Goal: Task Accomplishment & Management: Use online tool/utility

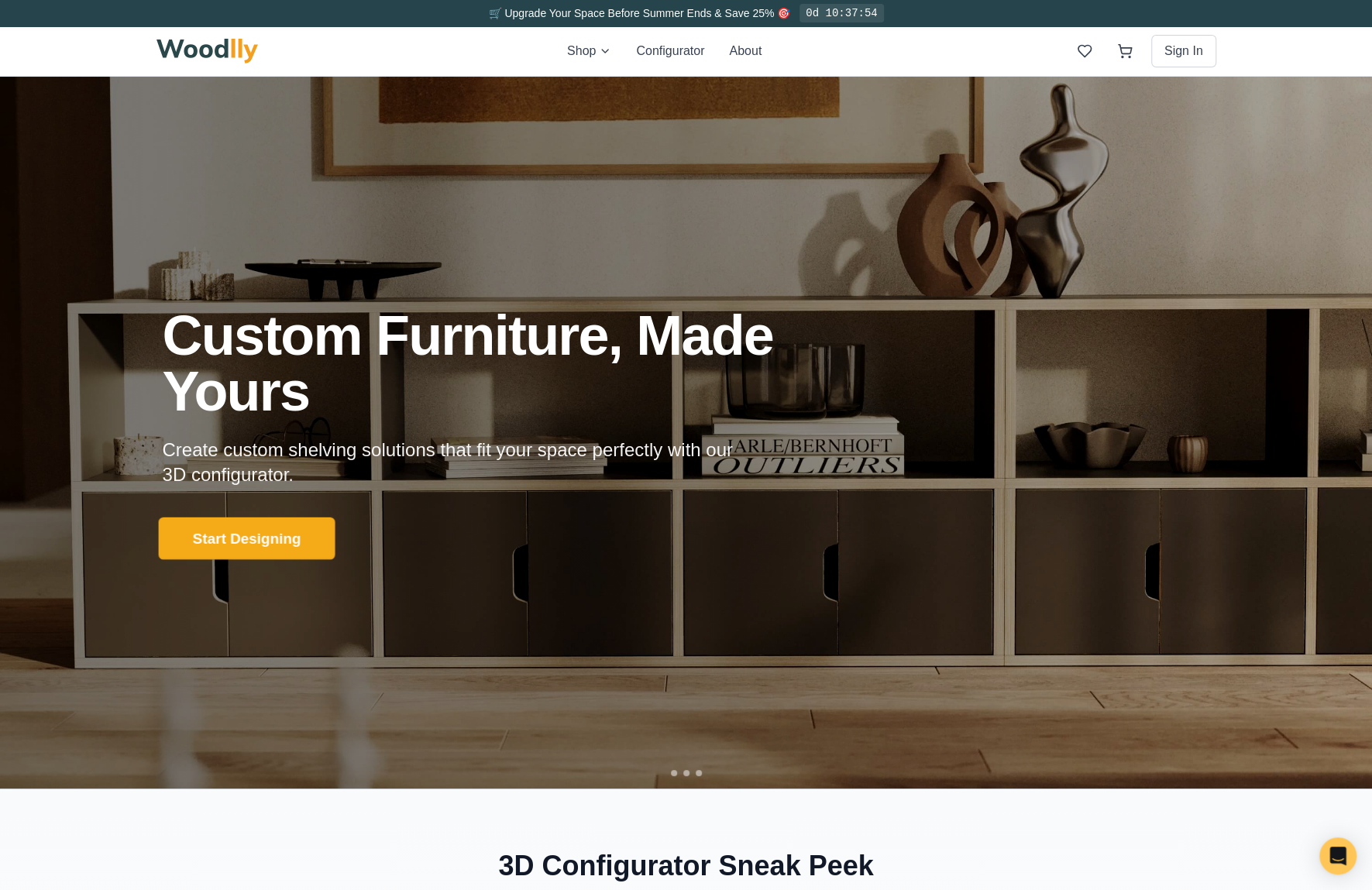
click at [220, 540] on button "Start Designing" at bounding box center [246, 538] width 177 height 43
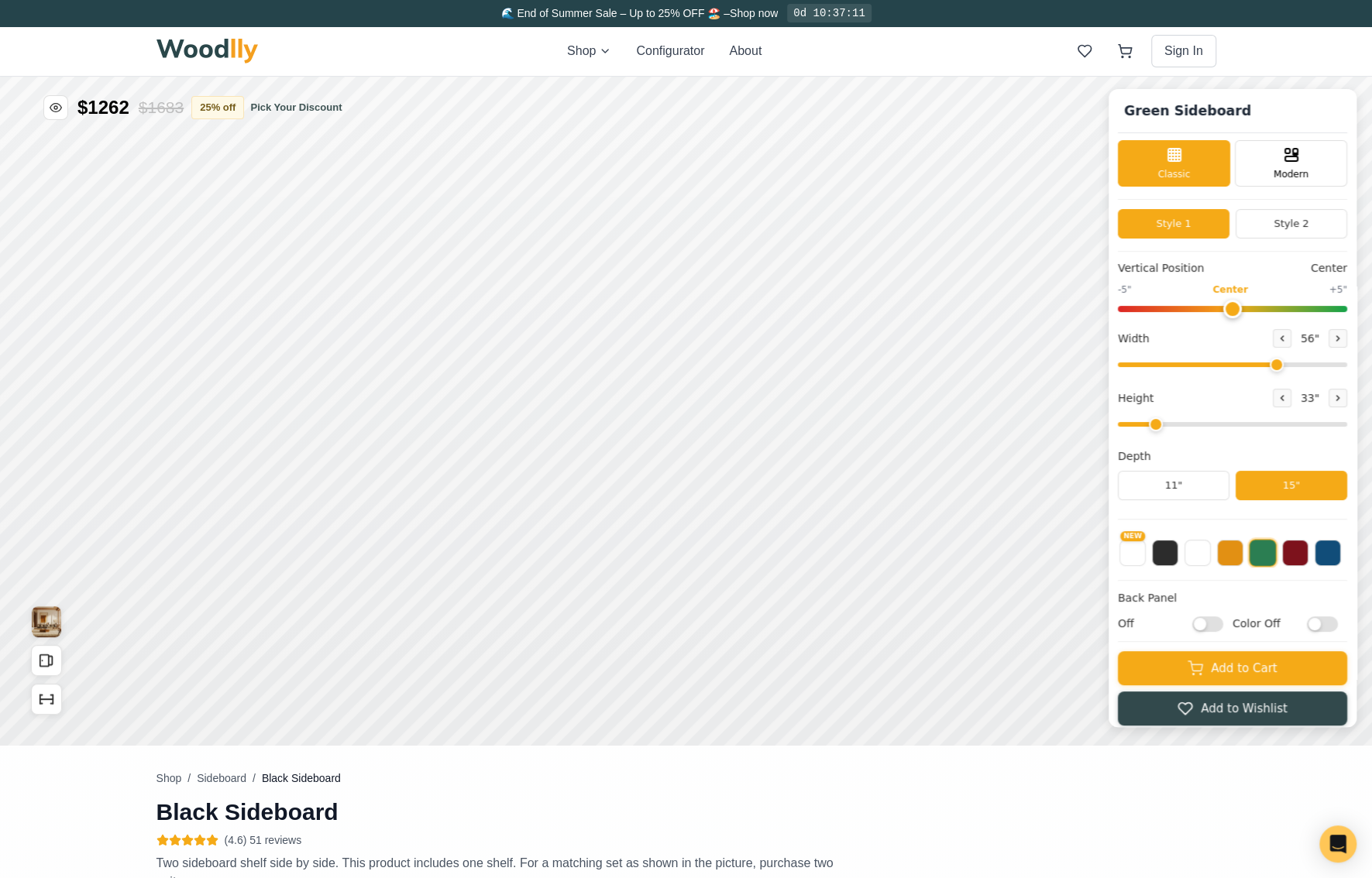
type input "56"
type input "2"
drag, startPoint x: 447, startPoint y: 709, endPoint x: 1144, endPoint y: 554, distance: 714.0
click at [1144, 554] on button "NEW" at bounding box center [1132, 551] width 26 height 26
click at [1321, 226] on button "Style 2" at bounding box center [1291, 223] width 111 height 29
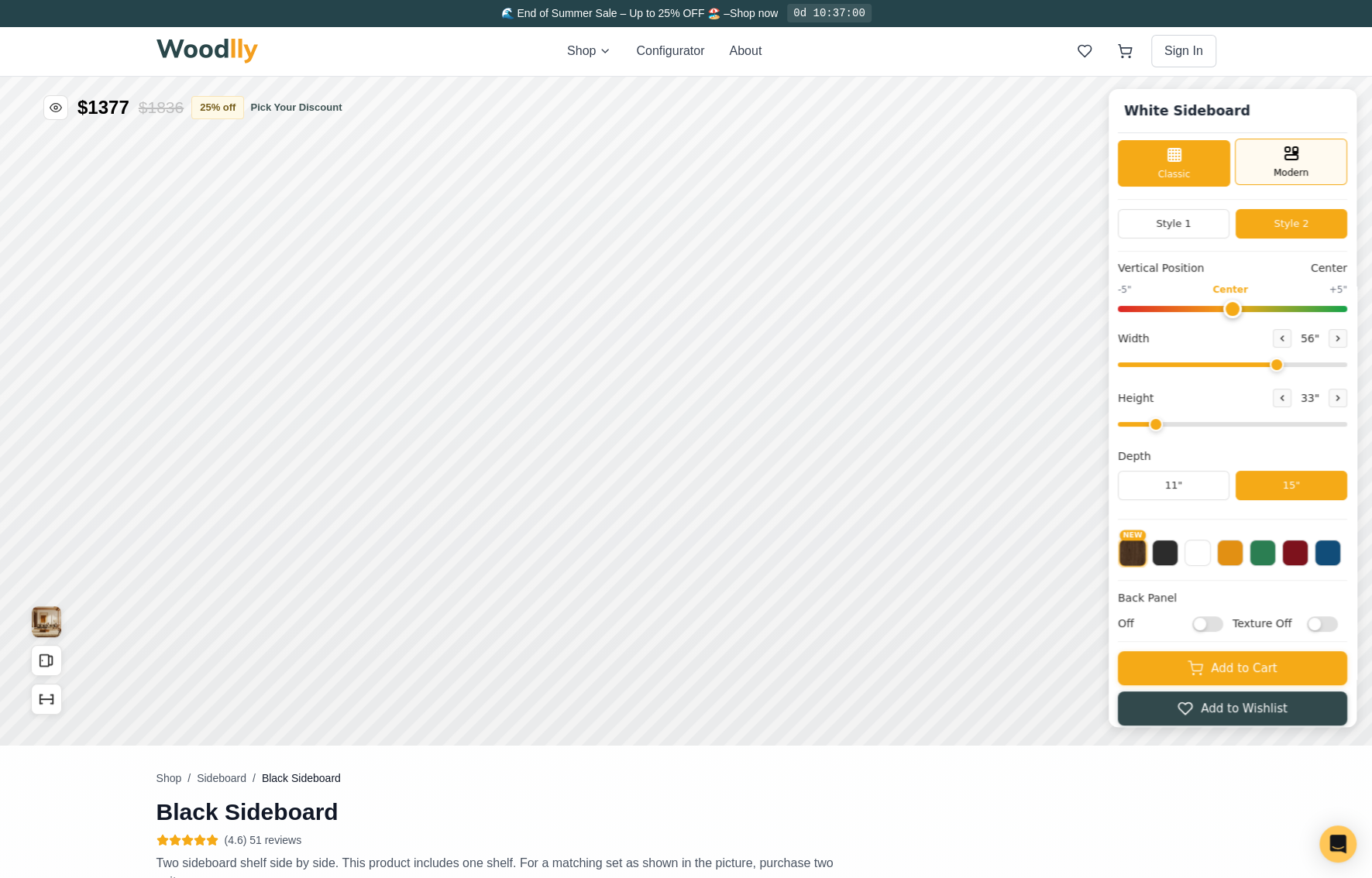
click at [1328, 167] on div "Modern" at bounding box center [1291, 162] width 112 height 47
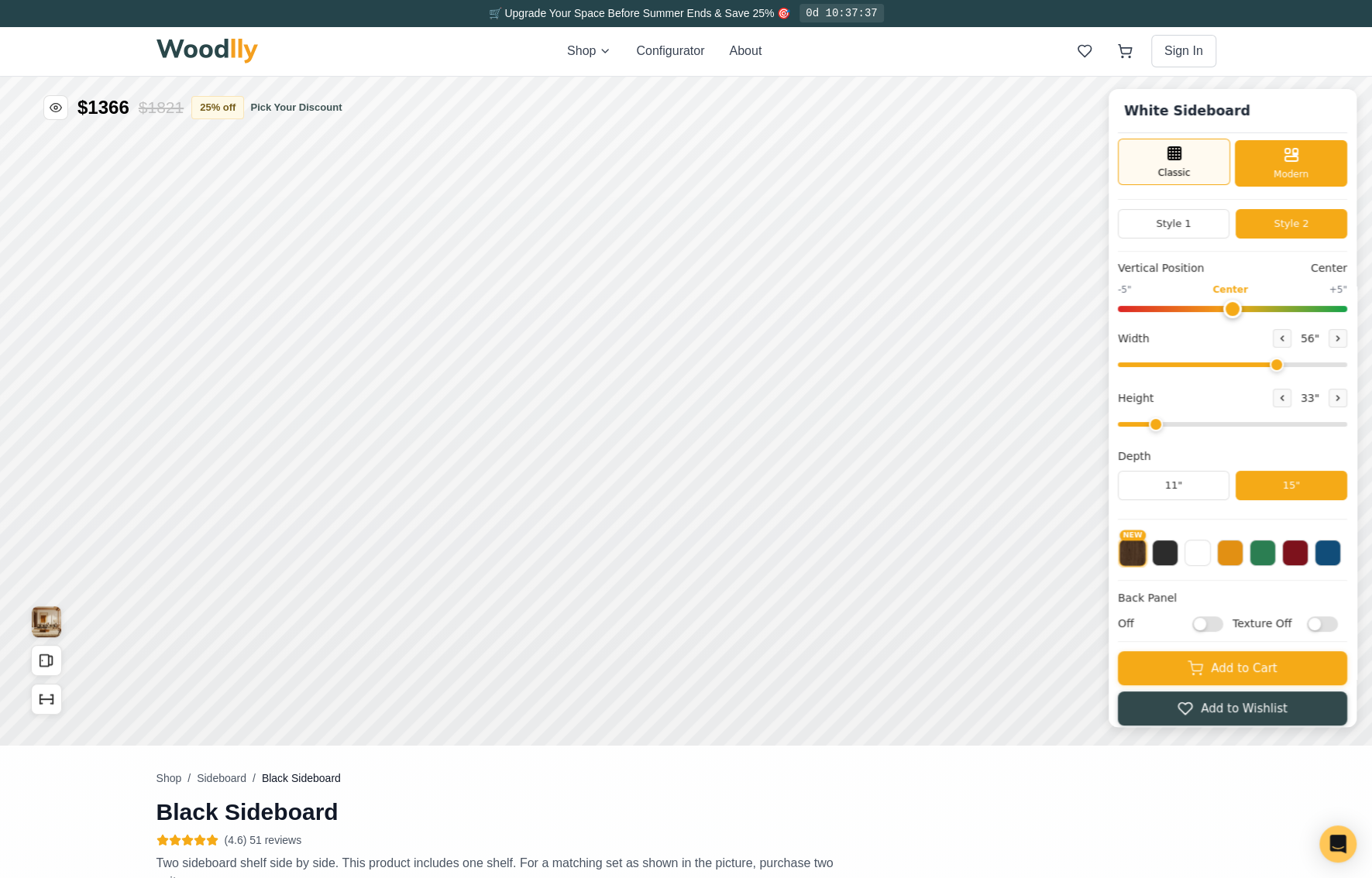
click at [1200, 153] on div "Classic" at bounding box center [1174, 162] width 112 height 47
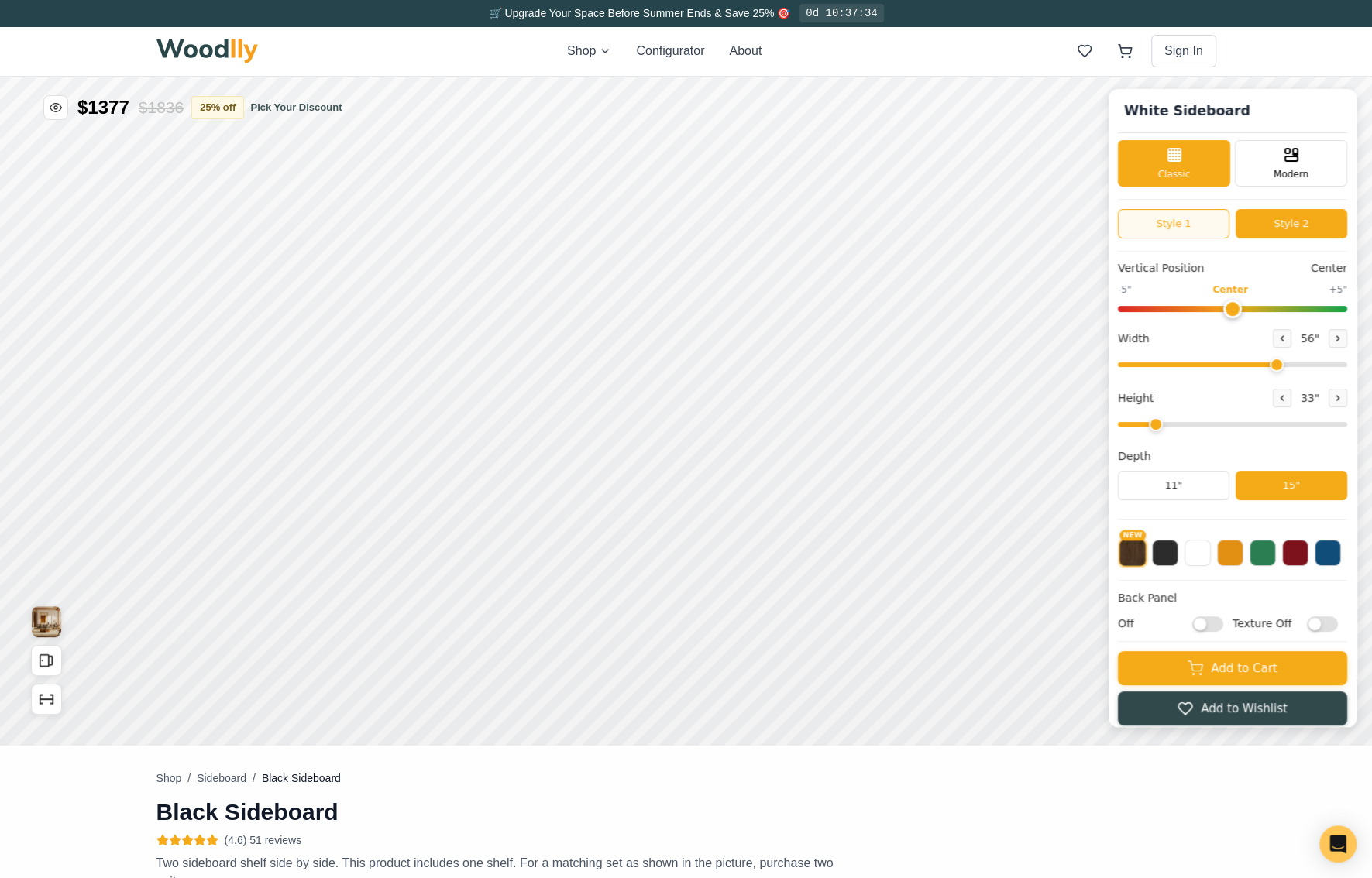
click at [1205, 223] on button "Style 1" at bounding box center [1173, 223] width 111 height 29
click at [1295, 211] on button "Style 2" at bounding box center [1291, 223] width 111 height 29
drag, startPoint x: 1248, startPoint y: 310, endPoint x: 1133, endPoint y: 318, distance: 115.3
click at [1133, 312] on input "range" at bounding box center [1232, 309] width 229 height 6
drag, startPoint x: 1145, startPoint y: 305, endPoint x: 1247, endPoint y: 307, distance: 102.0
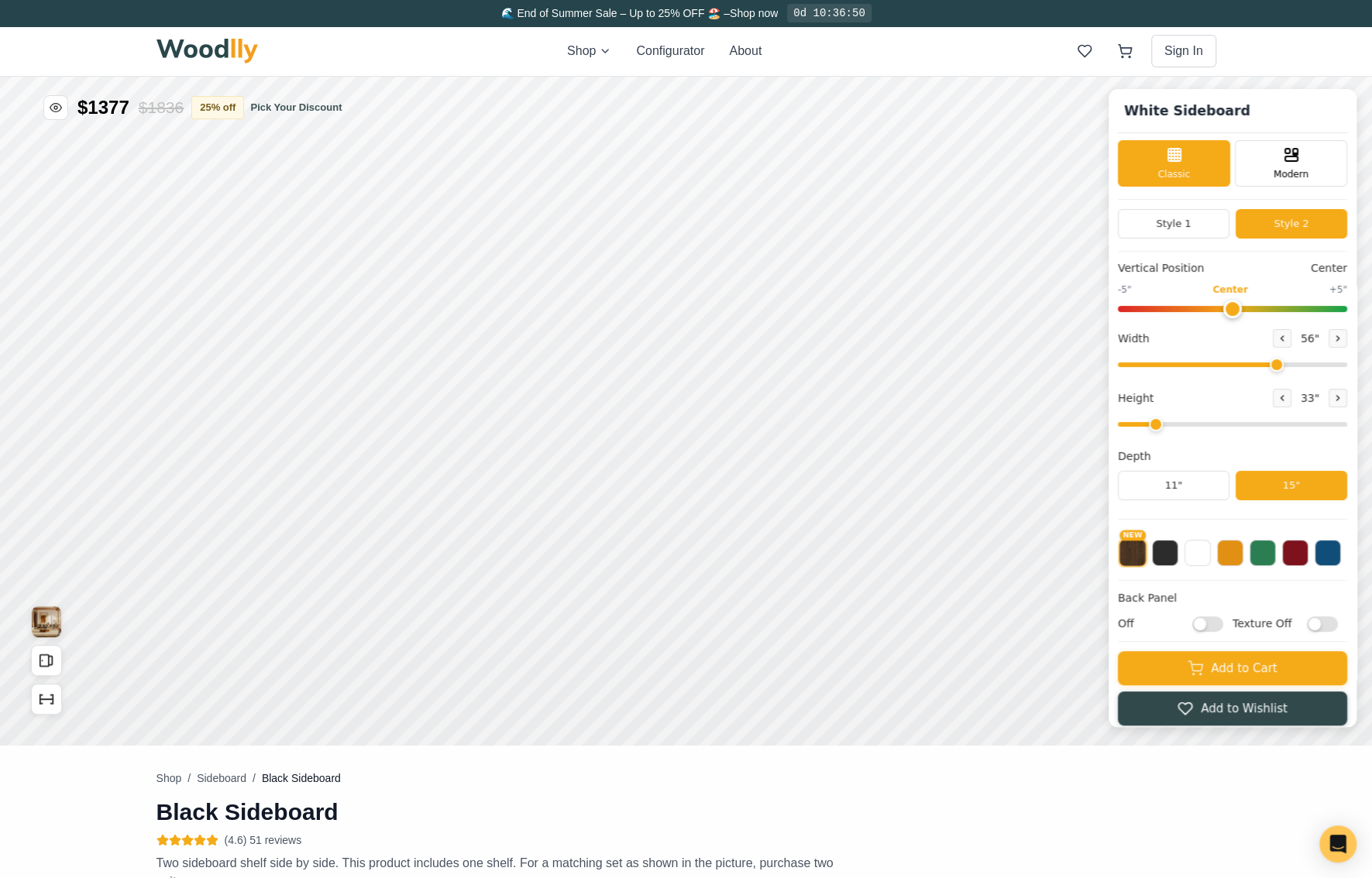
type input "0"
click at [1247, 307] on input "range" at bounding box center [1232, 309] width 229 height 6
click at [1347, 336] on button at bounding box center [1338, 339] width 19 height 19
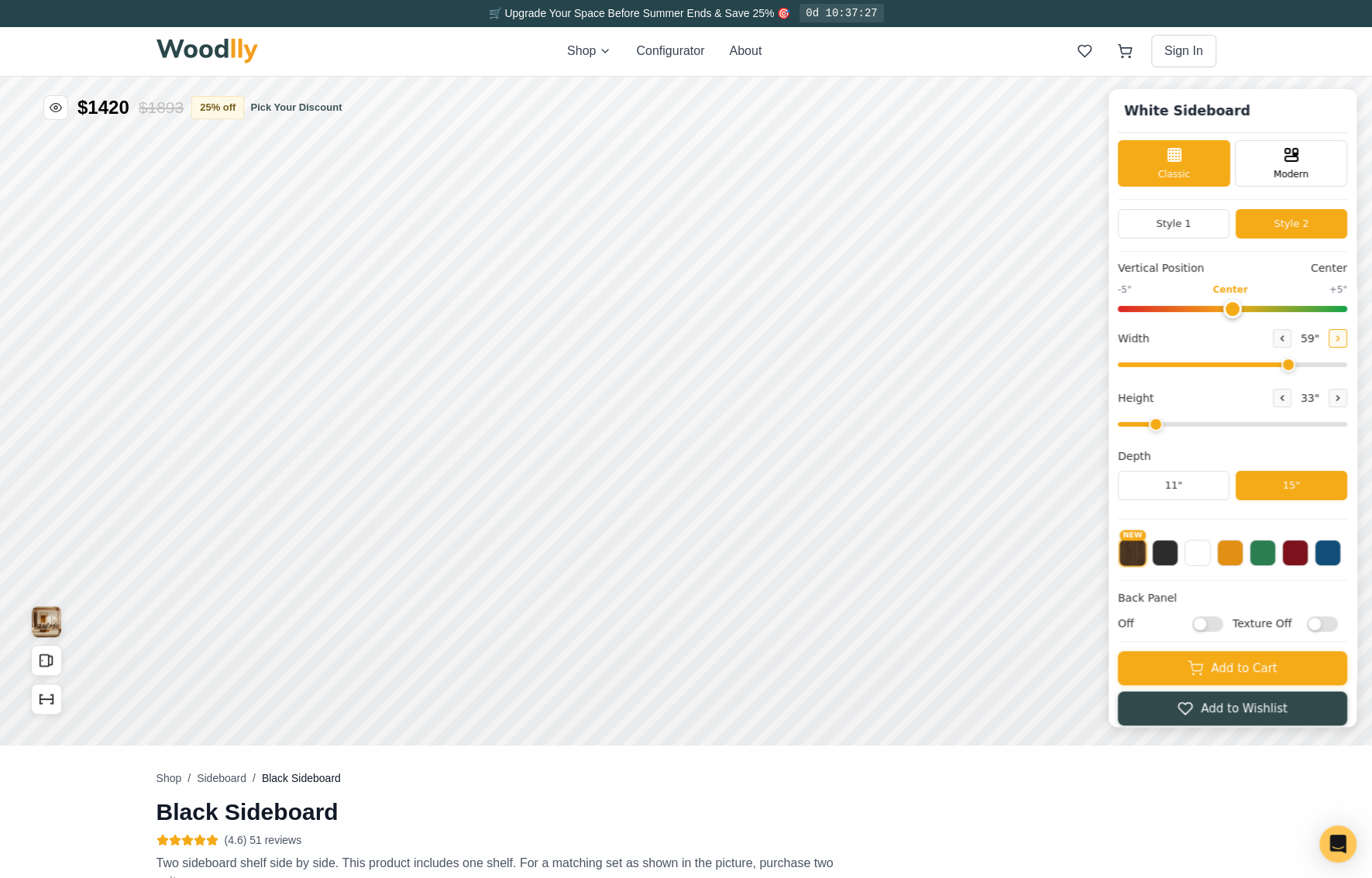
click at [1347, 336] on button at bounding box center [1338, 339] width 19 height 19
click at [1342, 336] on icon at bounding box center [1338, 339] width 9 height 9
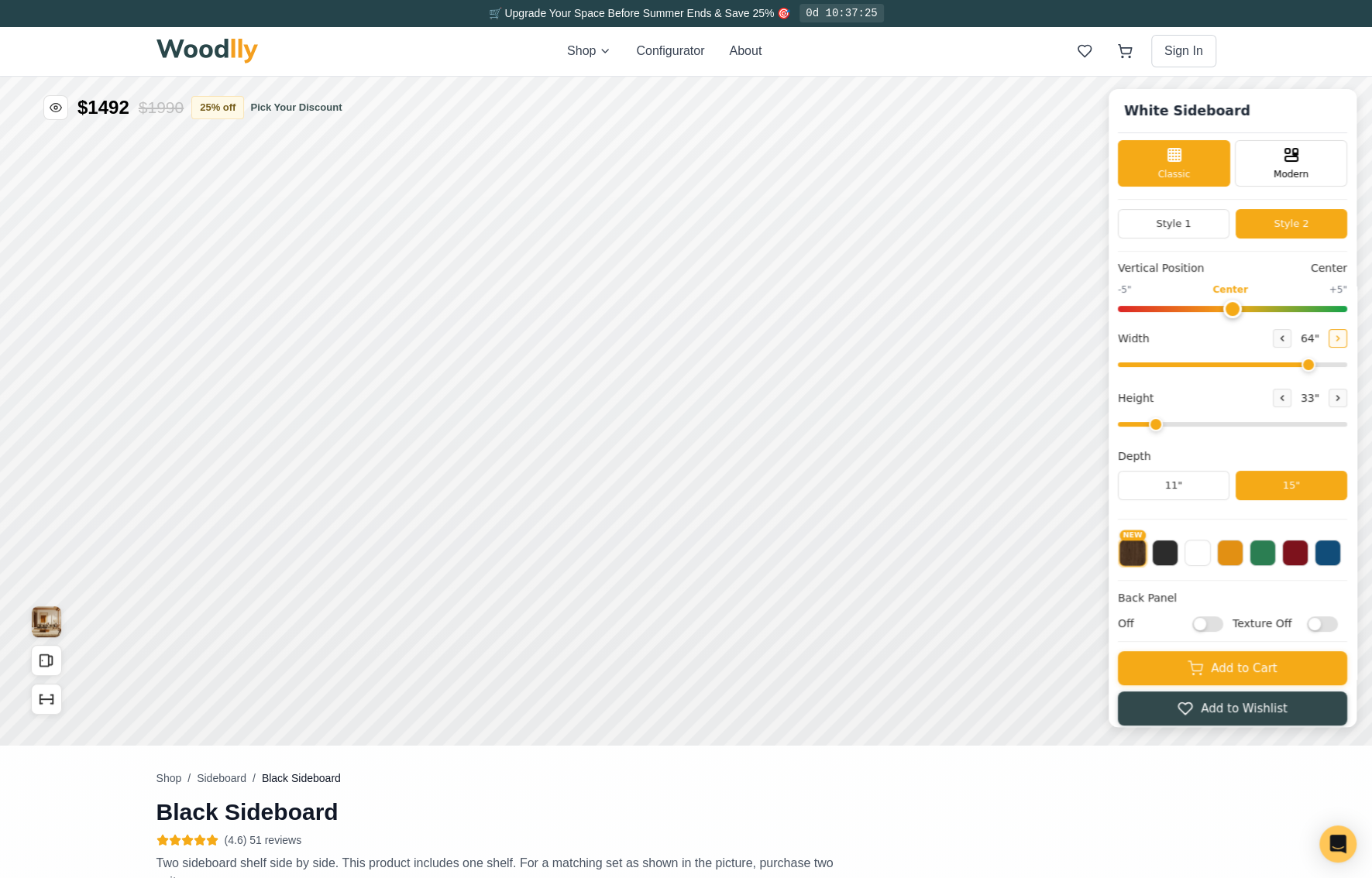
click at [1342, 336] on icon at bounding box center [1338, 339] width 9 height 9
type input "65"
click at [1291, 401] on button at bounding box center [1282, 398] width 19 height 19
click at [1342, 398] on icon at bounding box center [1338, 398] width 9 height 9
drag, startPoint x: 1164, startPoint y: 426, endPoint x: 1190, endPoint y: 423, distance: 26.2
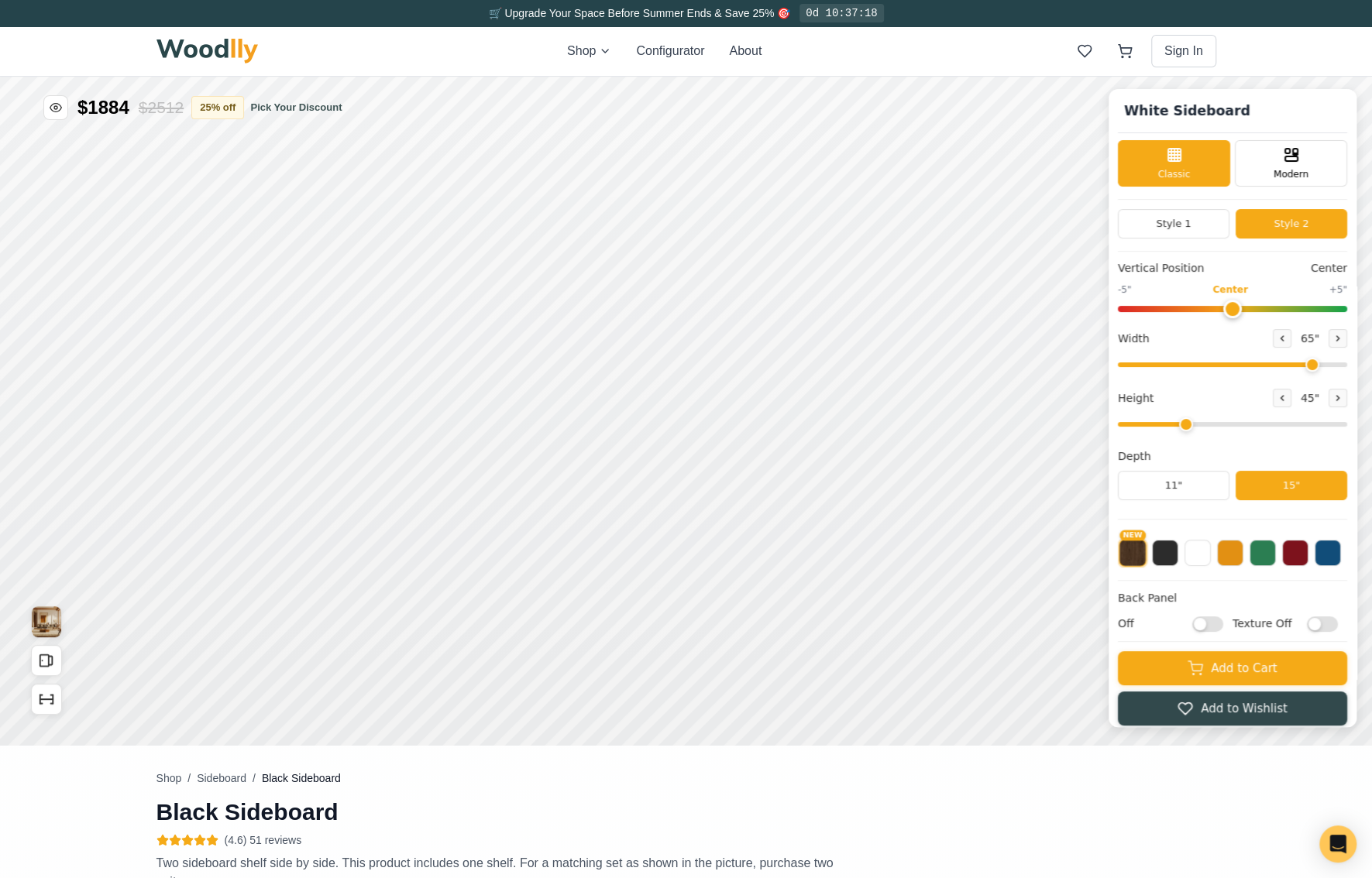
type input "3"
click at [1190, 423] on input "range" at bounding box center [1232, 424] width 229 height 5
click at [1192, 486] on button "11"" at bounding box center [1173, 485] width 111 height 29
click at [1271, 482] on button "15"" at bounding box center [1291, 485] width 111 height 29
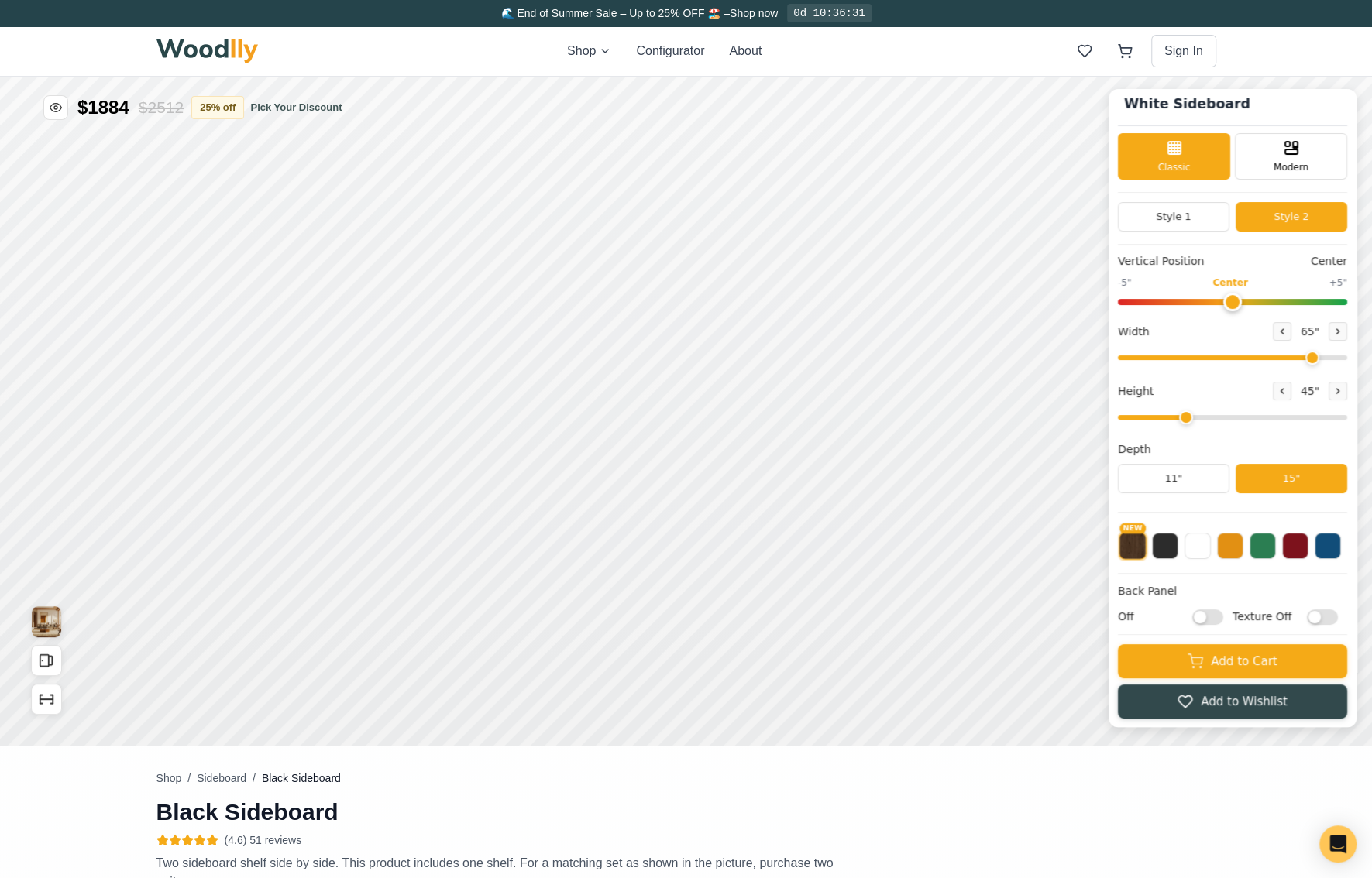
click at [1218, 613] on input "Off" at bounding box center [1207, 617] width 31 height 16
click at [1218, 613] on input "On" at bounding box center [1207, 617] width 31 height 16
click at [1218, 613] on input "Off" at bounding box center [1207, 617] width 31 height 16
checkbox input "true"
click at [1333, 617] on input "Texture Off" at bounding box center [1321, 617] width 31 height 16
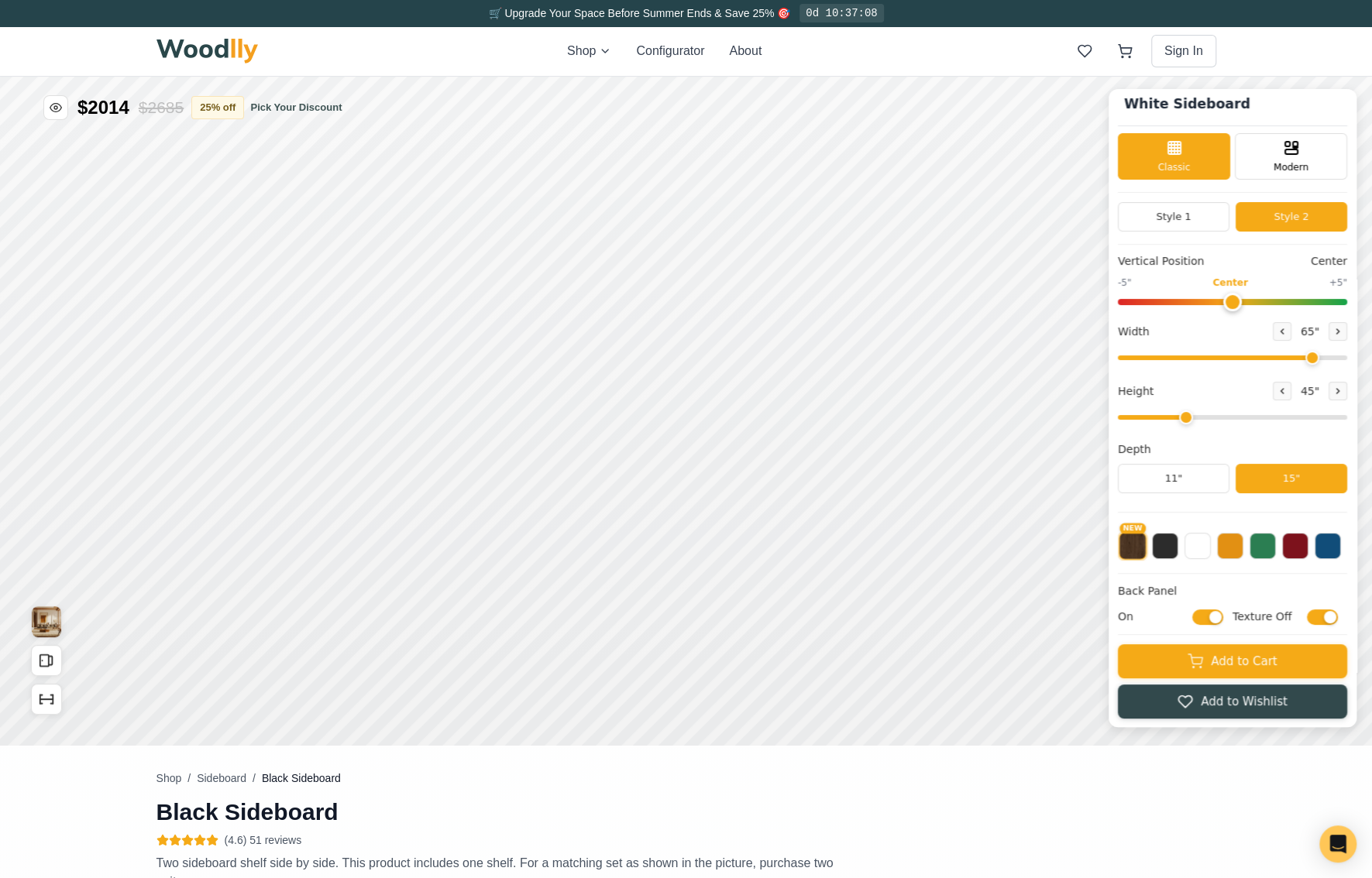
checkbox input "true"
click at [1178, 543] on button at bounding box center [1164, 544] width 26 height 26
click at [1243, 550] on button at bounding box center [1229, 544] width 26 height 26
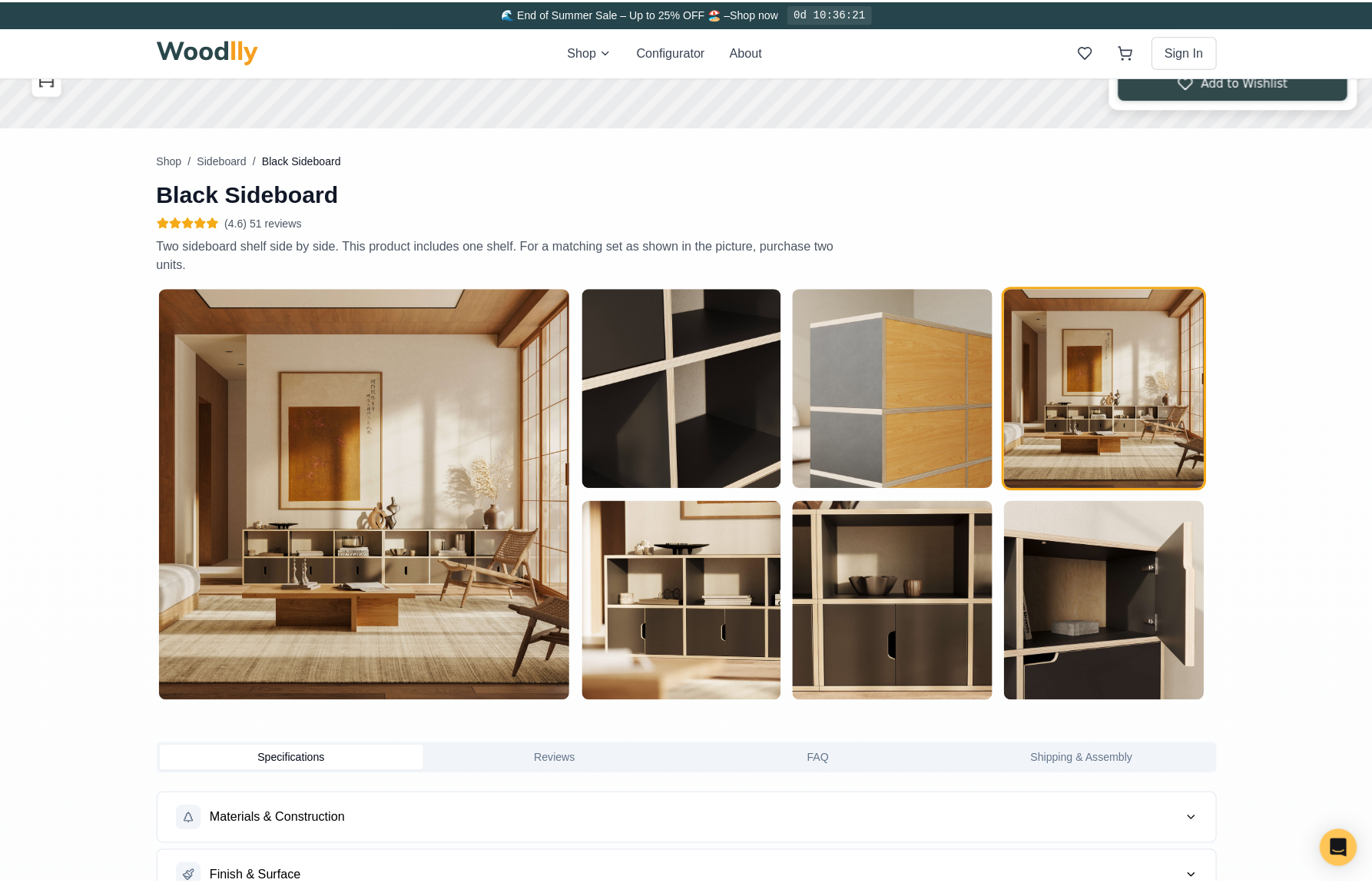
scroll to position [77, 0]
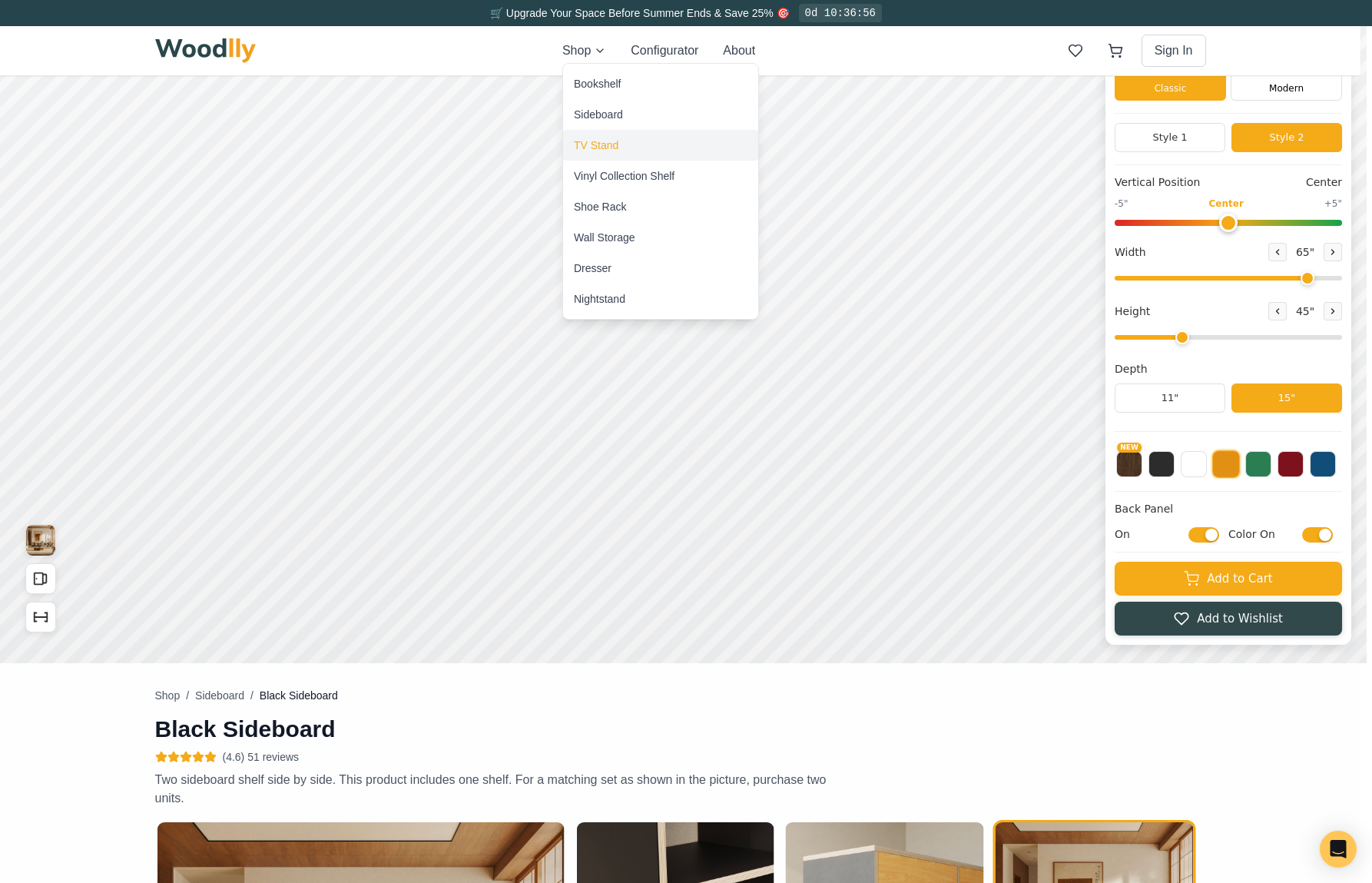
click at [636, 151] on div "TV Stand" at bounding box center [661, 145] width 195 height 31
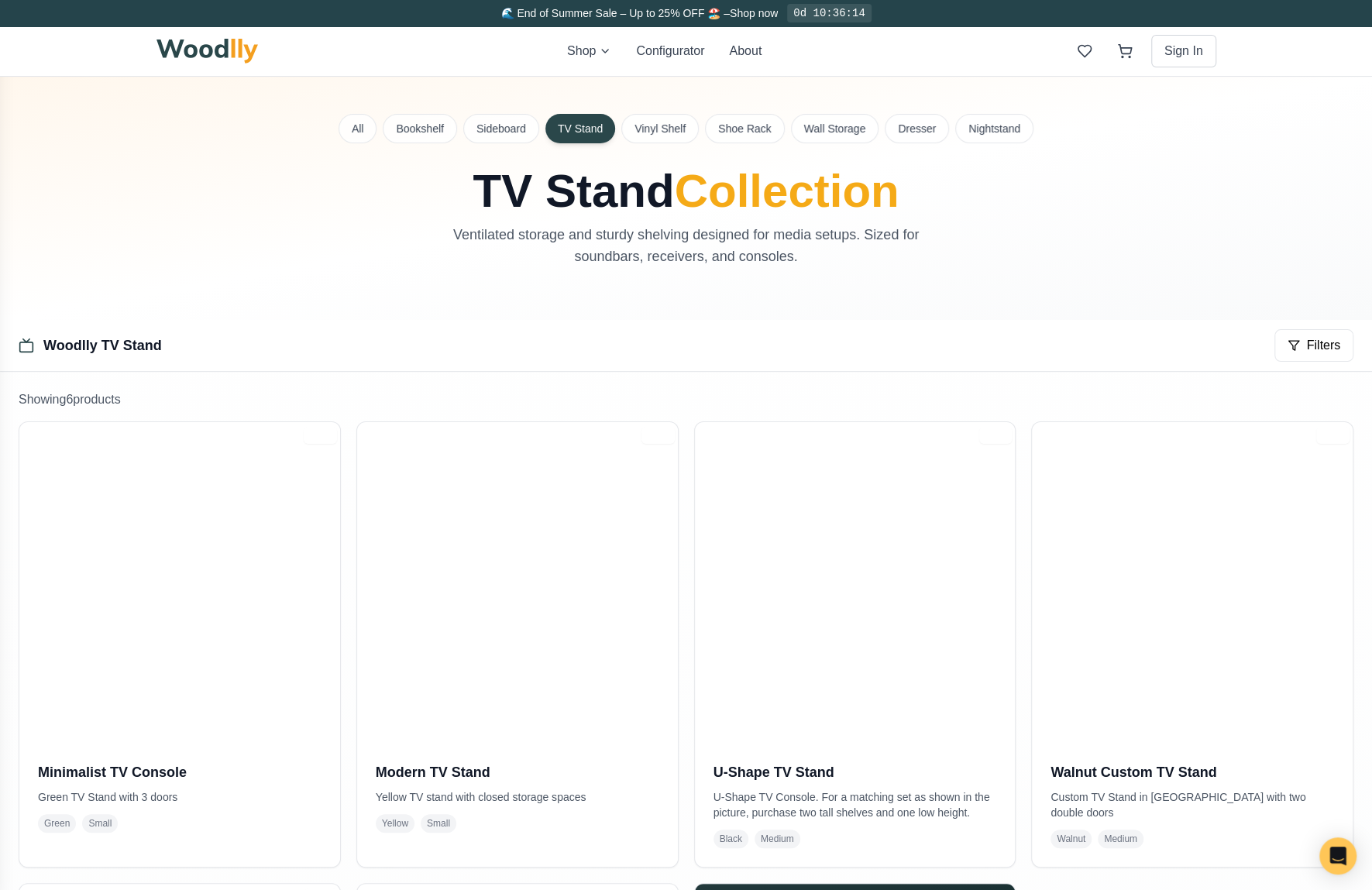
scroll to position [77, 0]
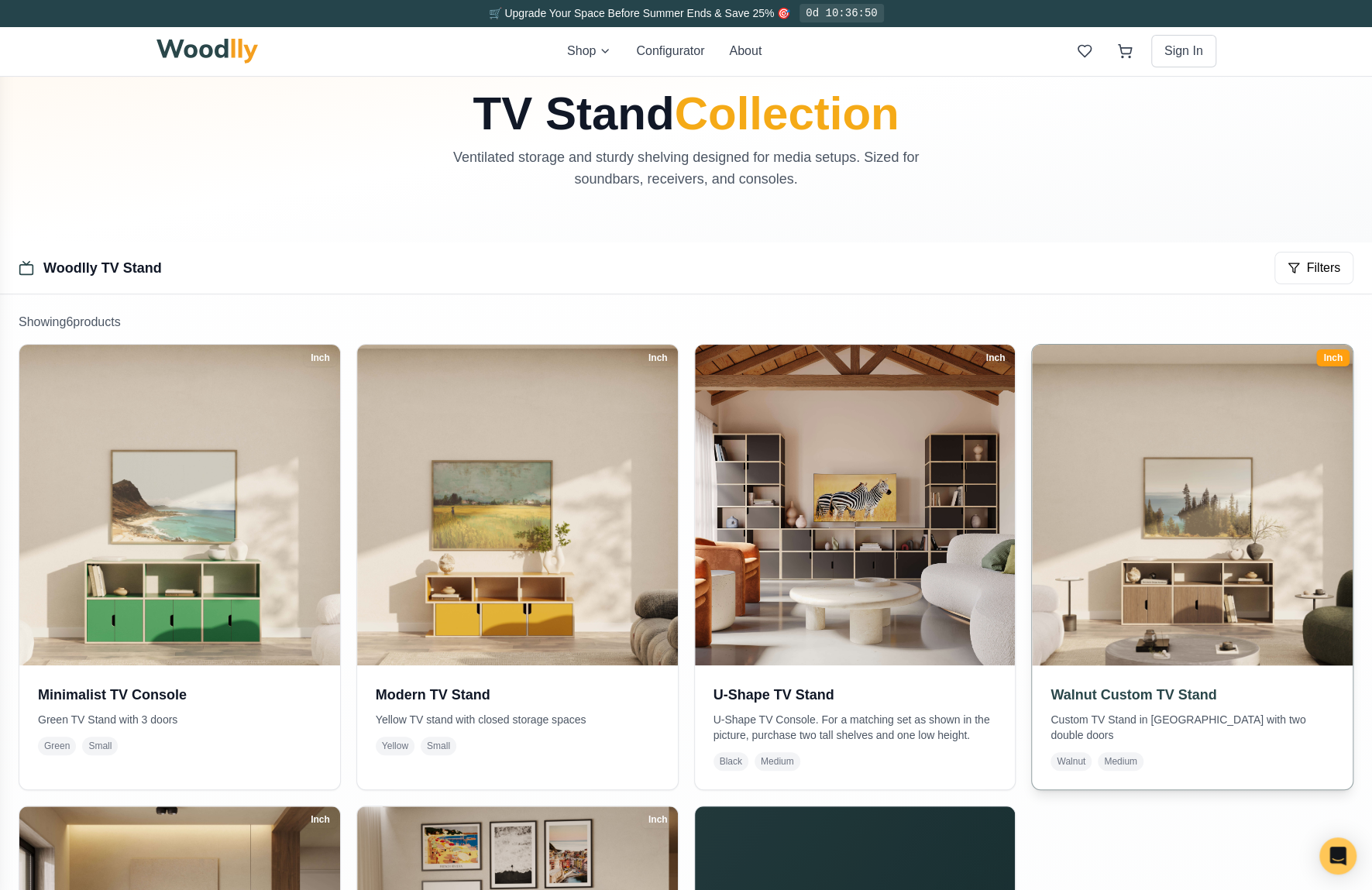
click at [1249, 586] on img at bounding box center [1192, 505] width 336 height 336
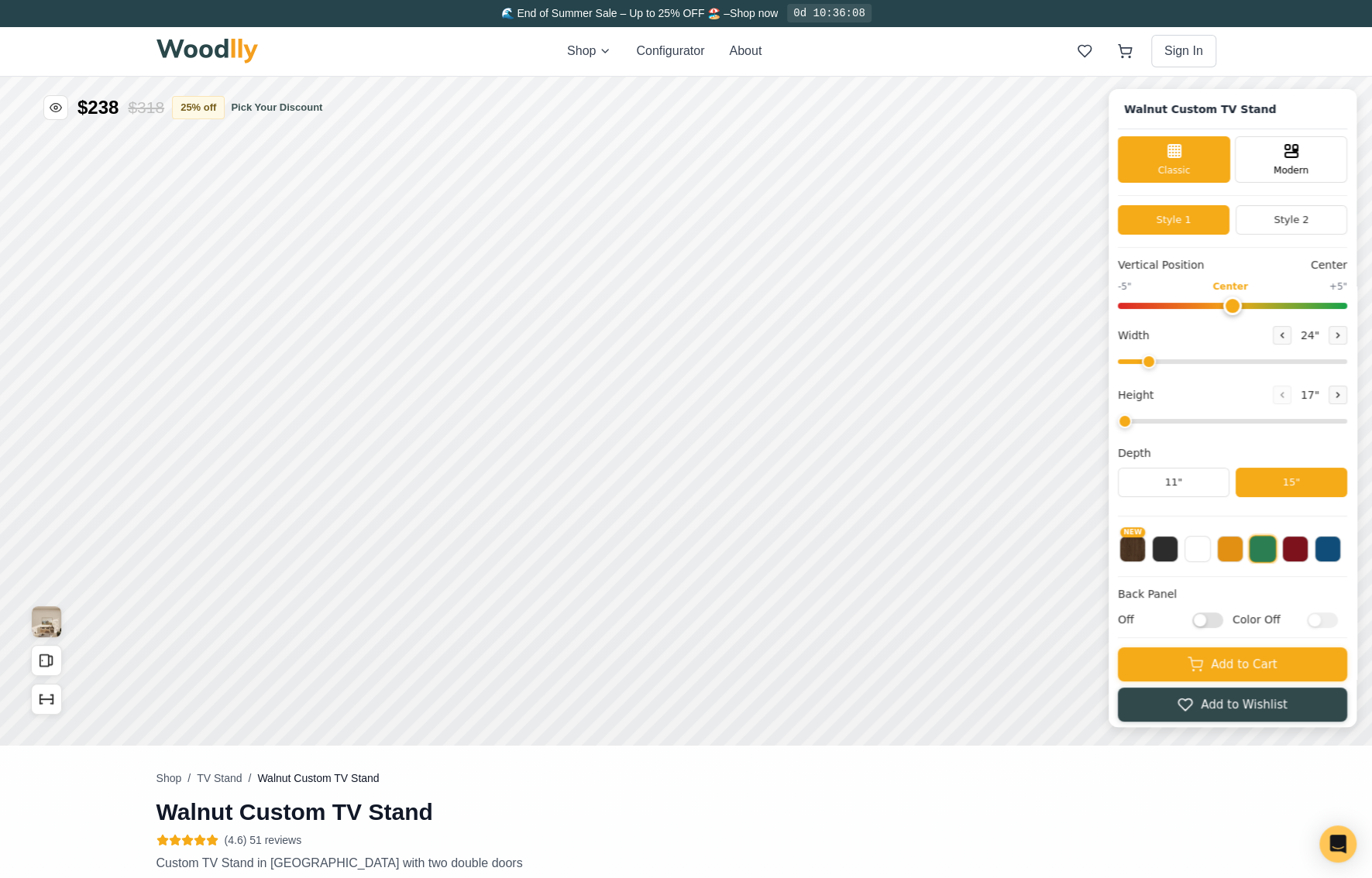
type input "62"
type input "2"
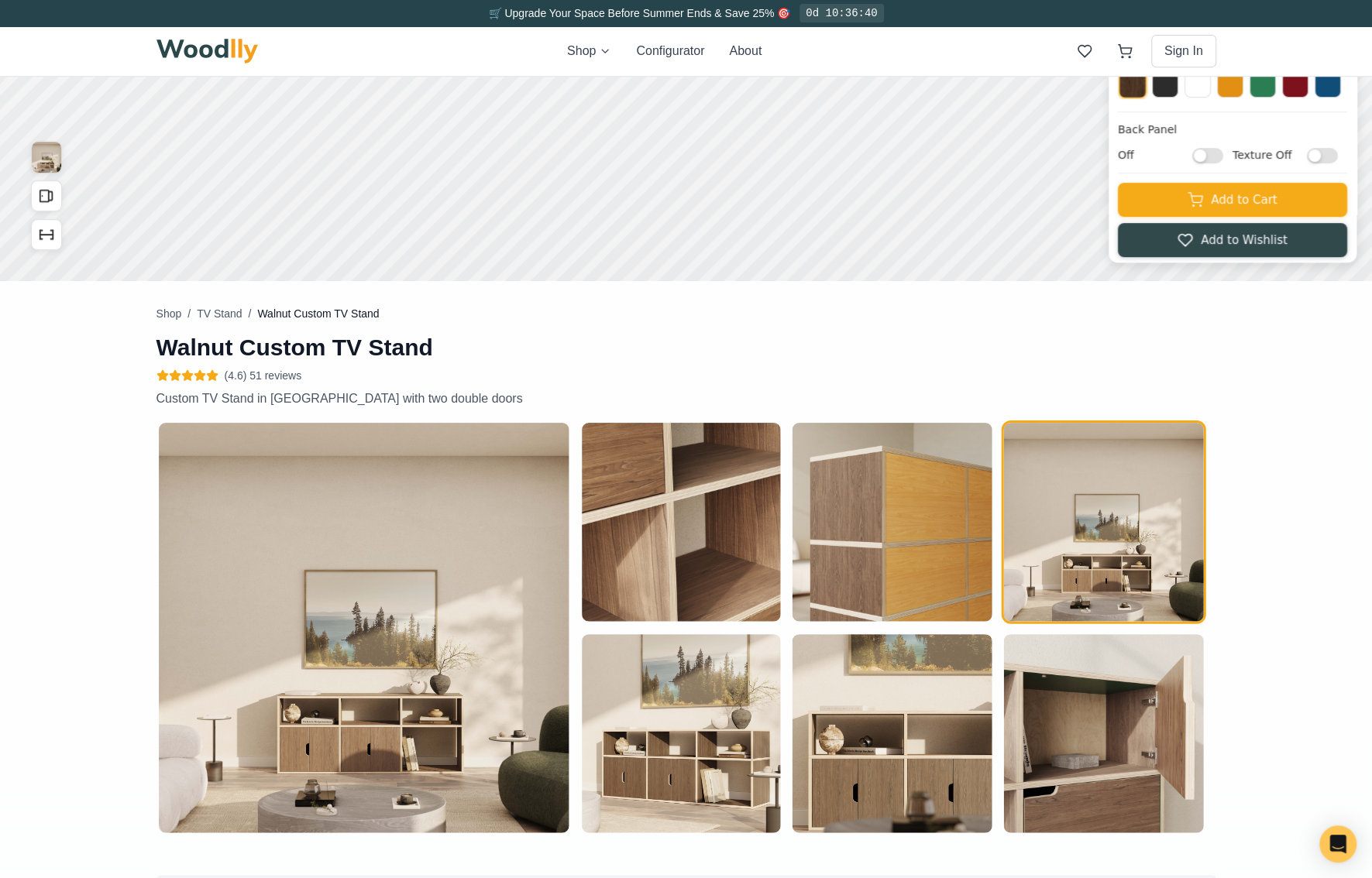
scroll to position [619, 0]
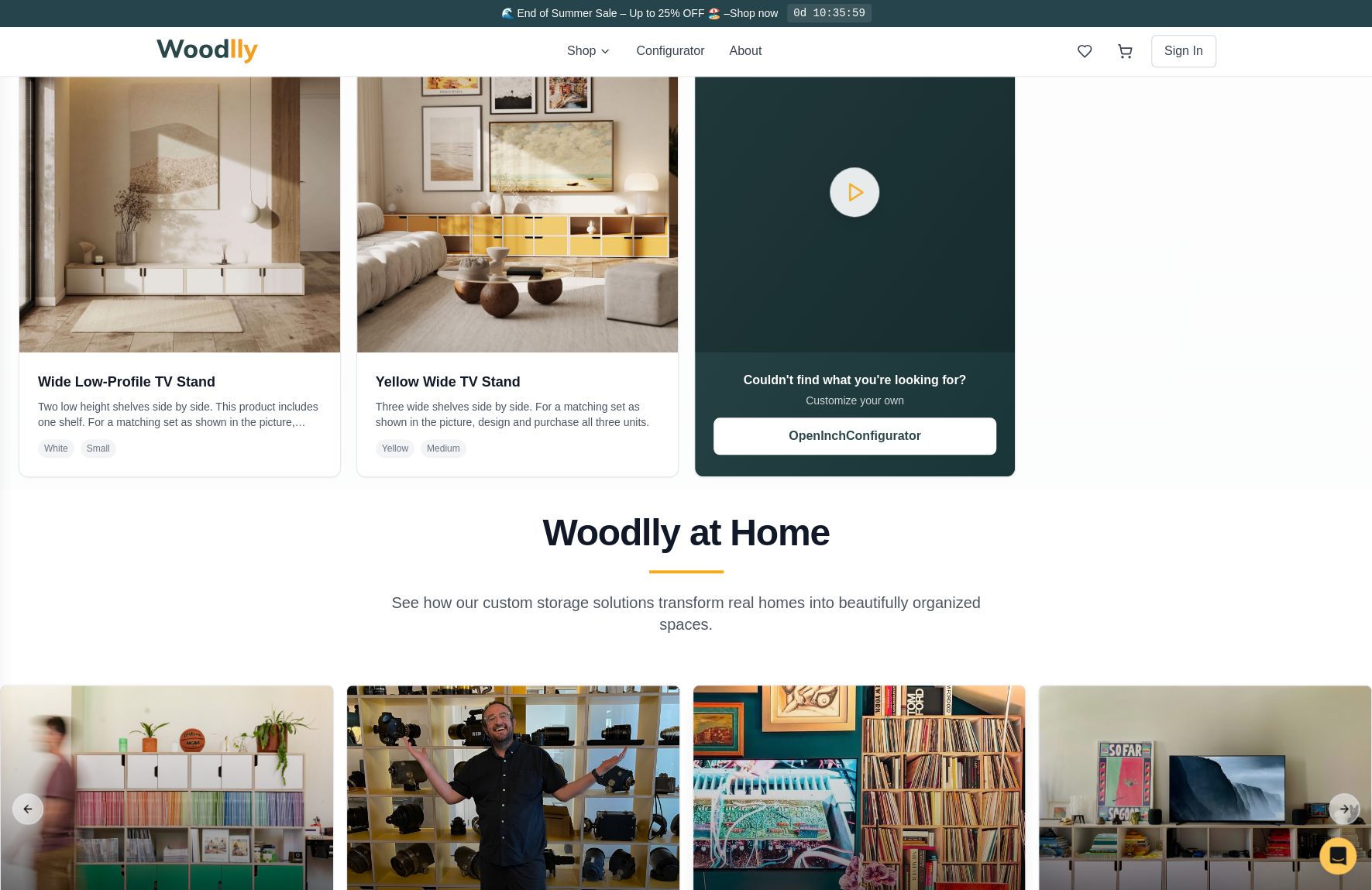
scroll to position [1162, 0]
